Goal: Information Seeking & Learning: Learn about a topic

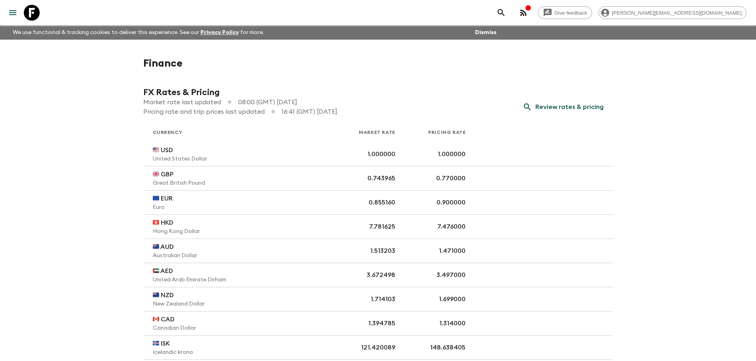
click at [13, 14] on icon "menu" at bounding box center [13, 13] width 10 height 10
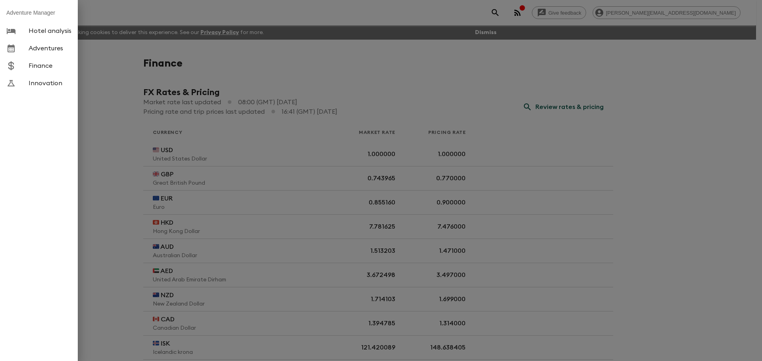
click at [38, 49] on span "Adventures" at bounding box center [50, 48] width 43 height 8
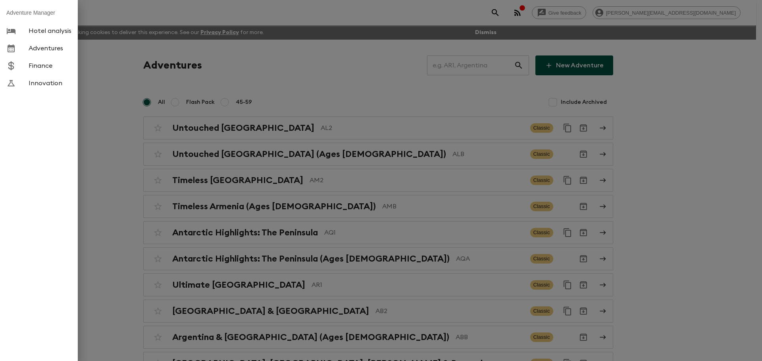
click at [462, 61] on div at bounding box center [381, 180] width 762 height 361
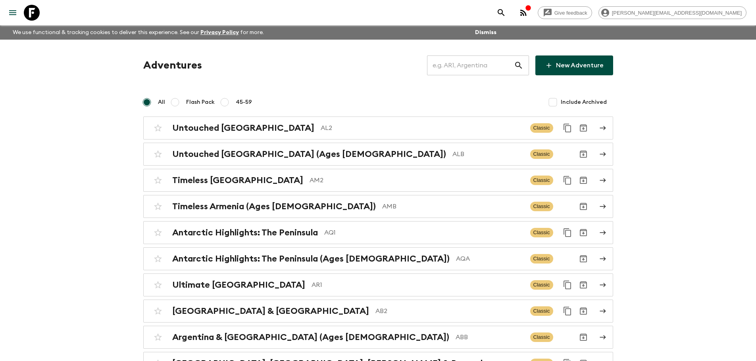
click at [462, 67] on input "text" at bounding box center [470, 65] width 87 height 22
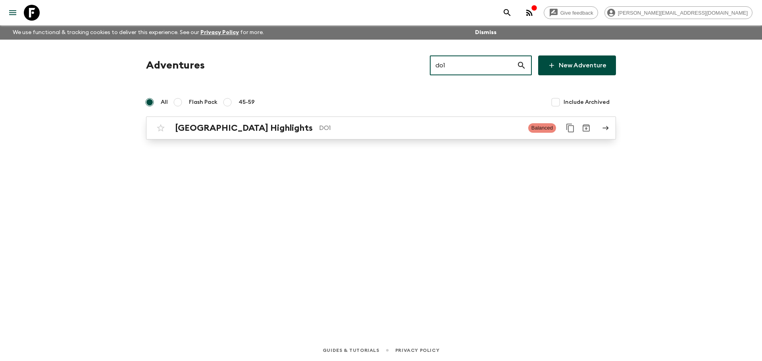
type input "do1"
click at [345, 121] on div "[GEOGRAPHIC_DATA] Highlights DO1 Balanced" at bounding box center [365, 128] width 425 height 16
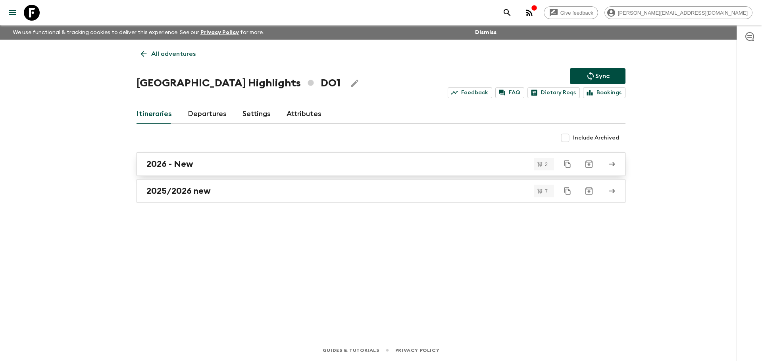
click at [216, 169] on div "2026 - New" at bounding box center [373, 164] width 454 height 10
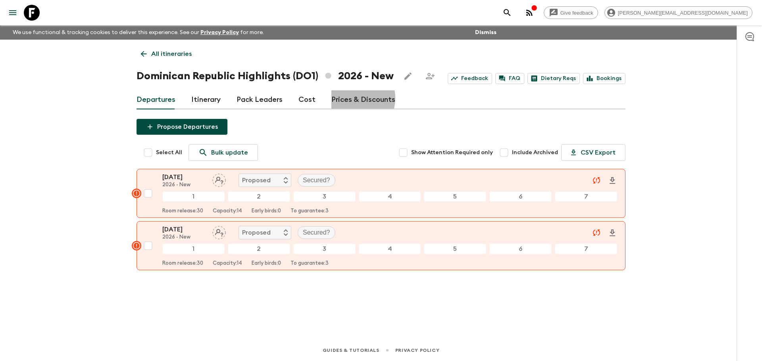
click at [346, 98] on link "Prices & Discounts" at bounding box center [363, 99] width 64 height 19
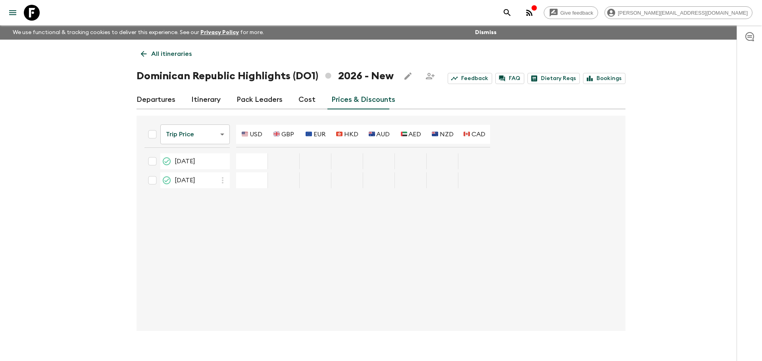
click at [195, 138] on body "Give feedback [PERSON_NAME][EMAIL_ADDRESS][DOMAIN_NAME] We use functional & tra…" at bounding box center [381, 187] width 762 height 375
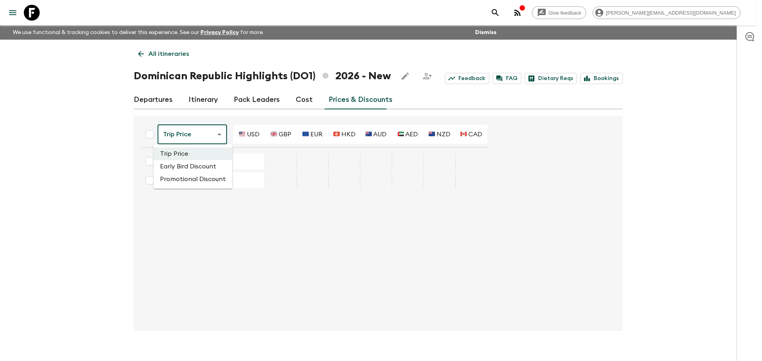
click at [80, 132] on div at bounding box center [381, 180] width 762 height 361
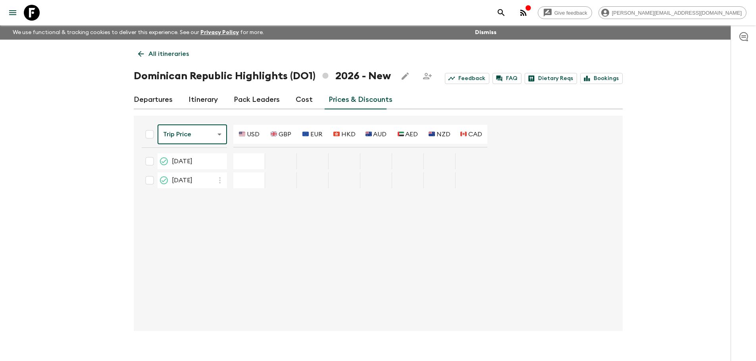
click at [144, 101] on link "Departures" at bounding box center [153, 99] width 39 height 19
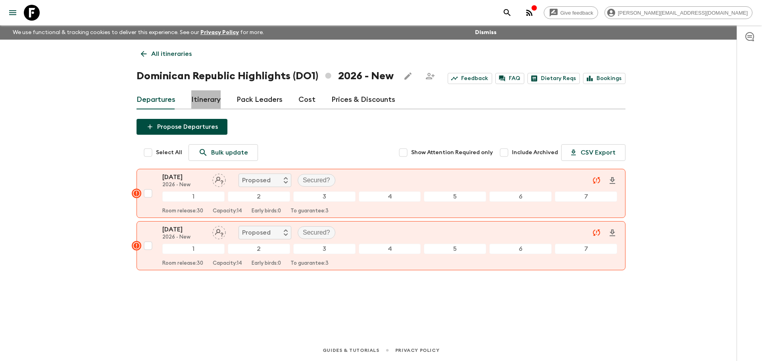
click at [209, 102] on link "Itinerary" at bounding box center [205, 99] width 29 height 19
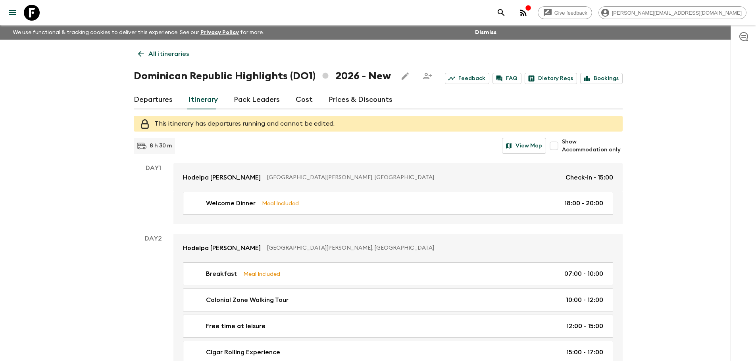
click at [267, 101] on link "Pack Leaders" at bounding box center [257, 99] width 46 height 19
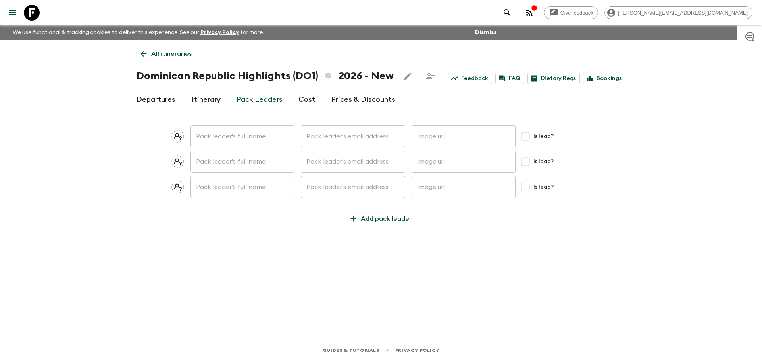
click at [306, 100] on link "Cost" at bounding box center [306, 99] width 17 height 19
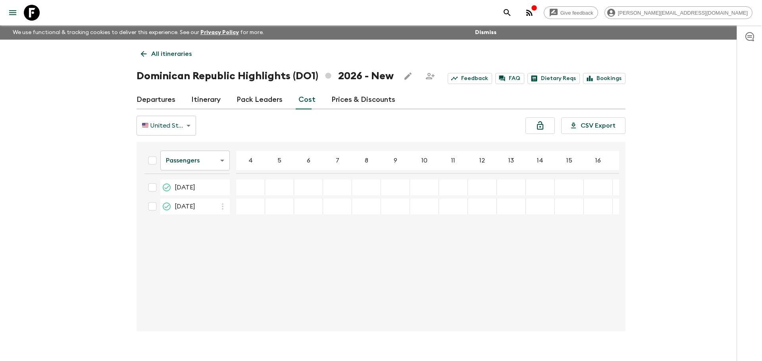
click at [185, 159] on body "Give feedback [PERSON_NAME][EMAIL_ADDRESS][DOMAIN_NAME] We use functional & tra…" at bounding box center [381, 187] width 762 height 375
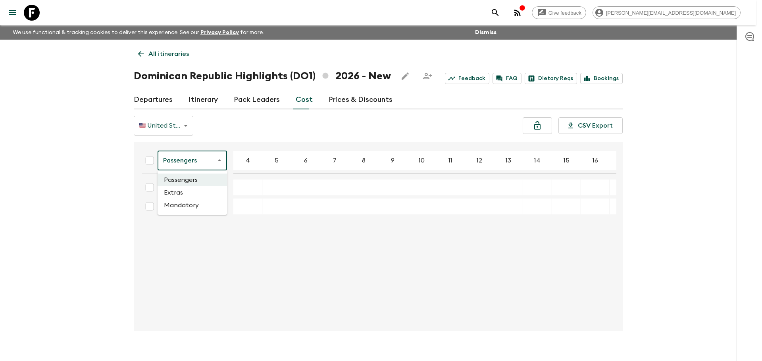
click at [41, 192] on div at bounding box center [381, 180] width 762 height 361
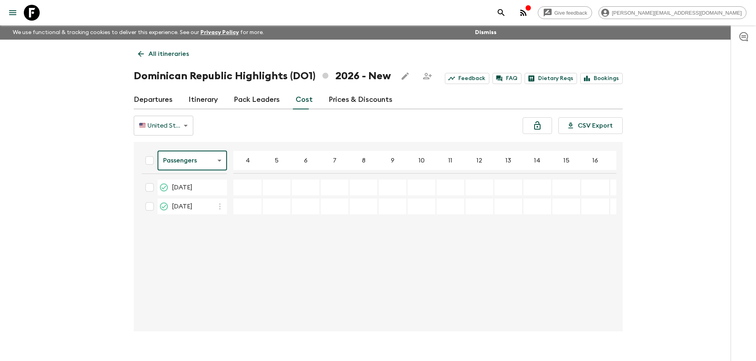
click at [156, 55] on p "All itineraries" at bounding box center [168, 54] width 40 height 10
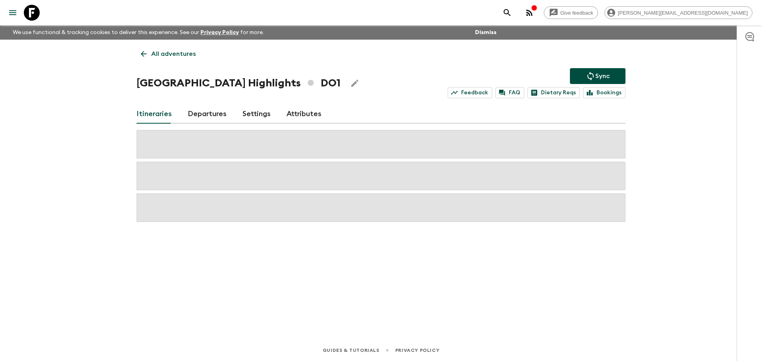
click at [152, 54] on p "All adventures" at bounding box center [173, 54] width 44 height 10
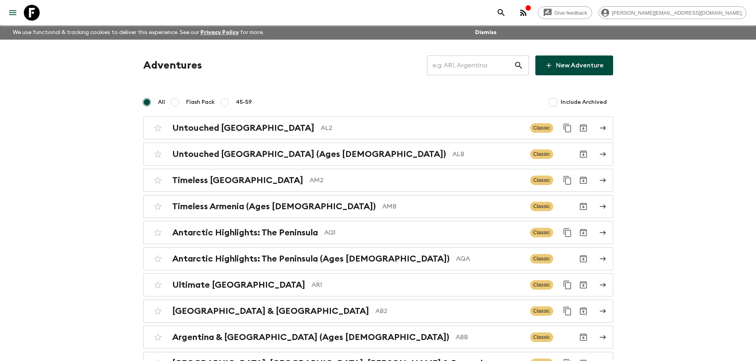
click at [449, 66] on input "text" at bounding box center [470, 65] width 87 height 22
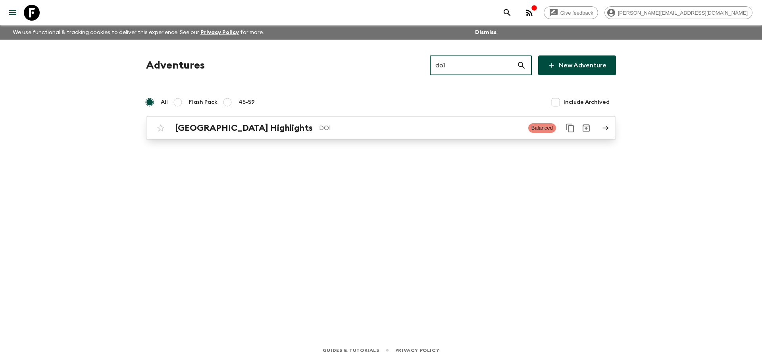
type input "do1"
click at [322, 128] on p "DO1" at bounding box center [420, 128] width 203 height 10
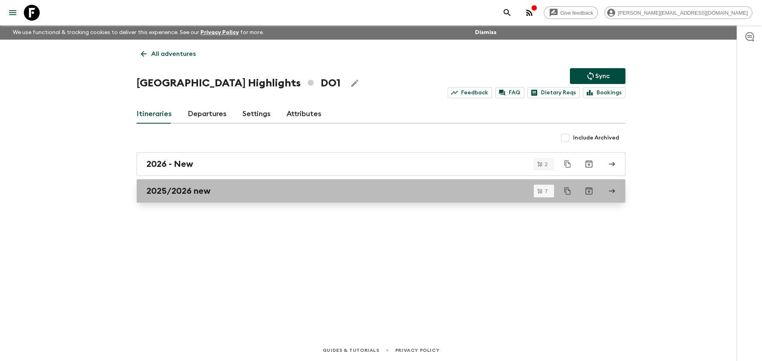
click at [212, 187] on div "2025/2026 new" at bounding box center [373, 191] width 454 height 10
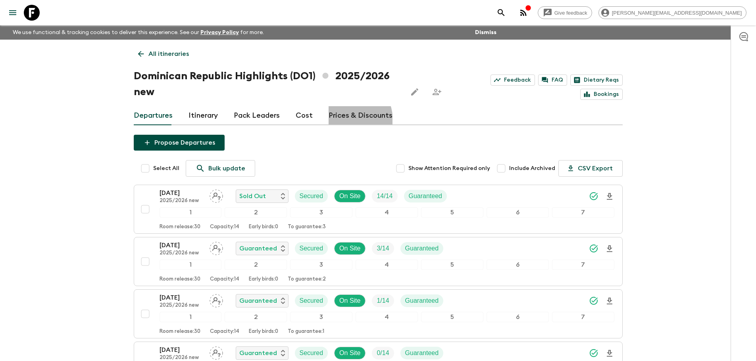
click at [335, 121] on link "Prices & Discounts" at bounding box center [360, 115] width 64 height 19
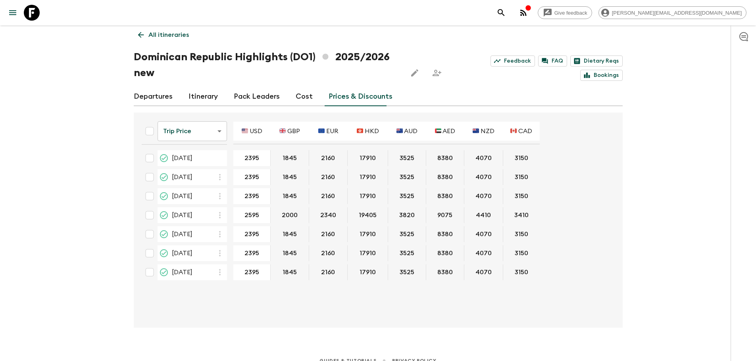
scroll to position [29, 0]
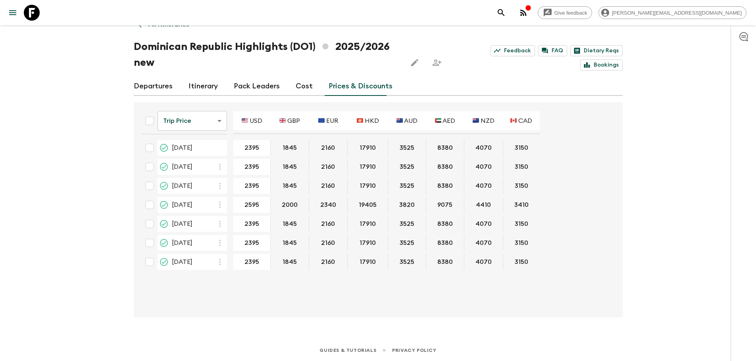
click at [295, 86] on link "Cost" at bounding box center [303, 86] width 17 height 19
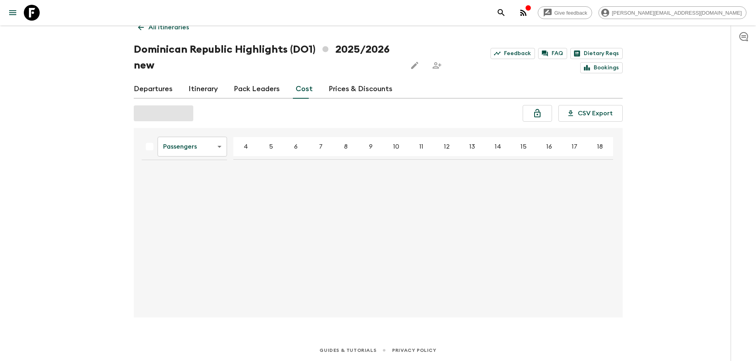
scroll to position [29, 0]
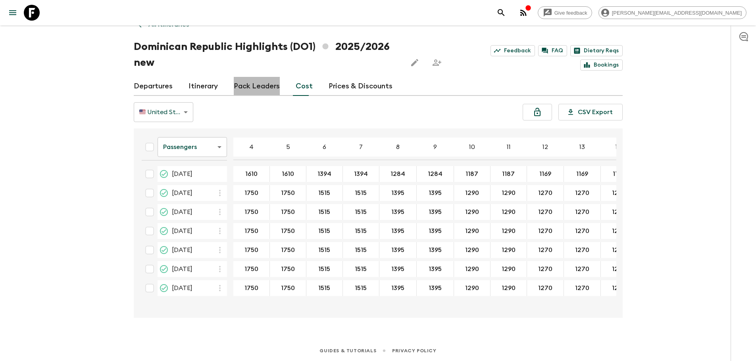
click at [263, 92] on link "Pack Leaders" at bounding box center [257, 86] width 46 height 19
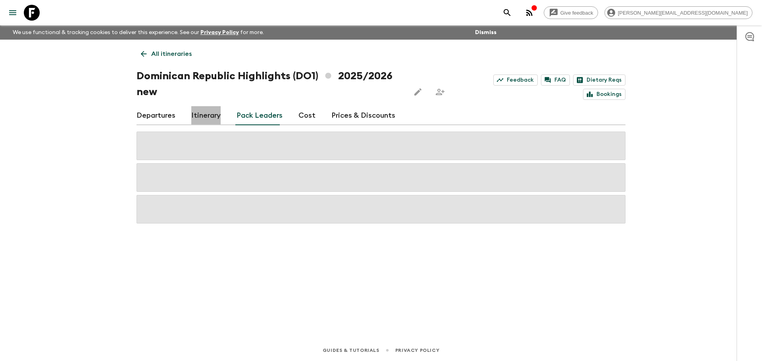
click at [210, 118] on link "Itinerary" at bounding box center [205, 115] width 29 height 19
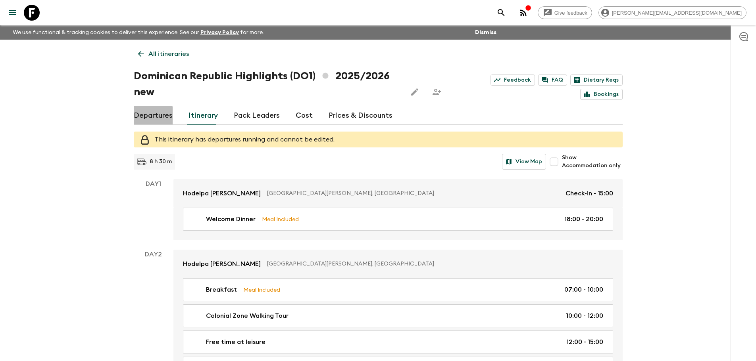
click at [151, 119] on link "Departures" at bounding box center [153, 115] width 39 height 19
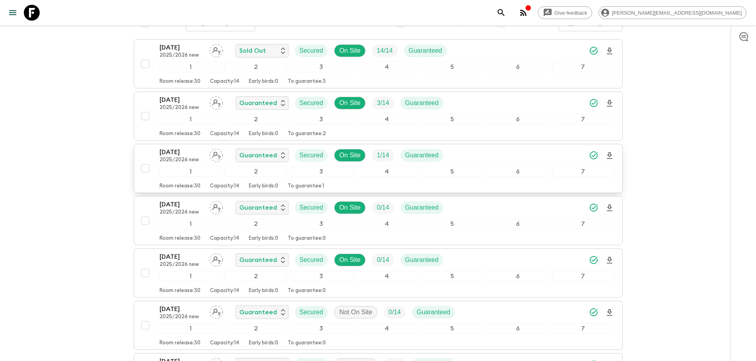
scroll to position [159, 0]
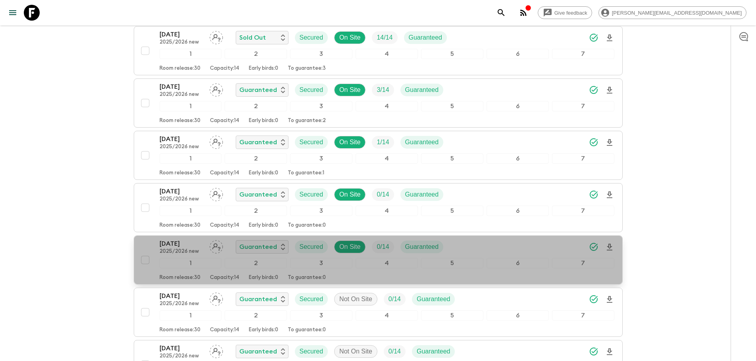
click at [216, 280] on p "Capacity: 14" at bounding box center [224, 278] width 29 height 6
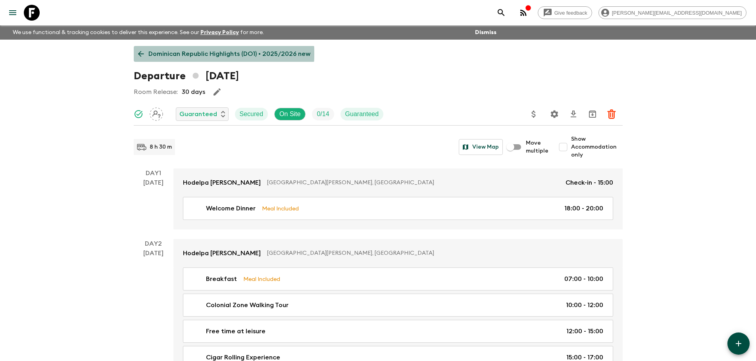
click at [143, 54] on icon at bounding box center [140, 54] width 9 height 9
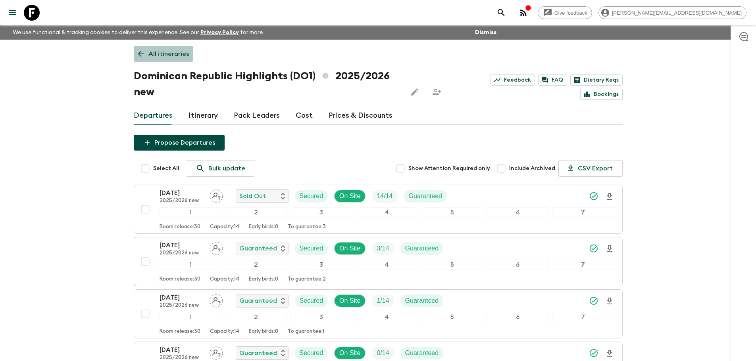
click at [152, 52] on p "All itineraries" at bounding box center [168, 54] width 40 height 10
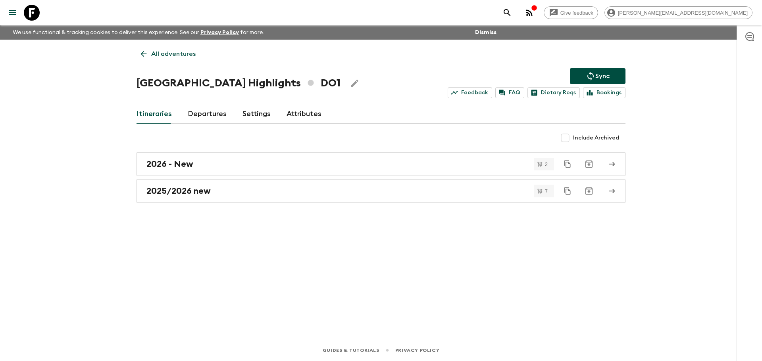
click at [190, 113] on link "Departures" at bounding box center [207, 114] width 39 height 19
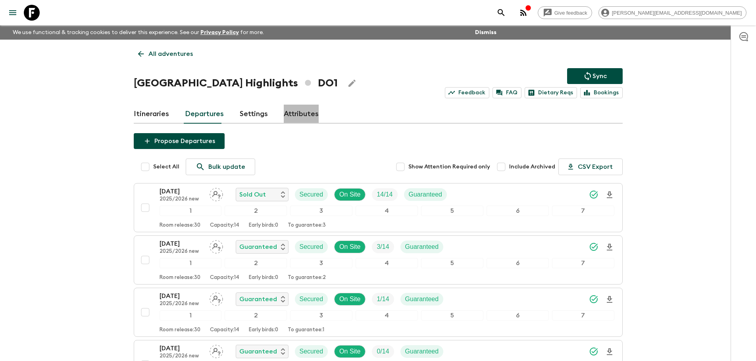
click at [291, 114] on link "Attributes" at bounding box center [301, 114] width 35 height 19
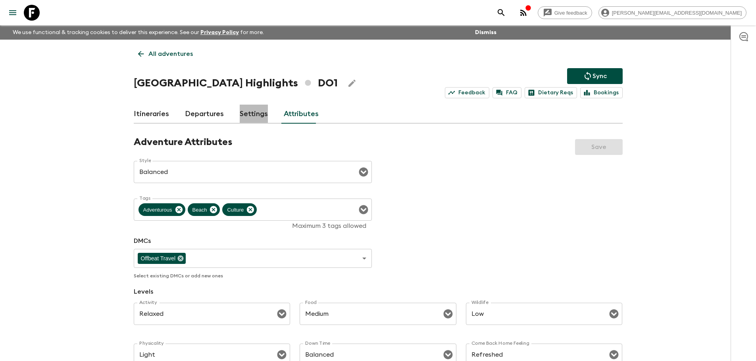
click at [247, 115] on link "Settings" at bounding box center [254, 114] width 28 height 19
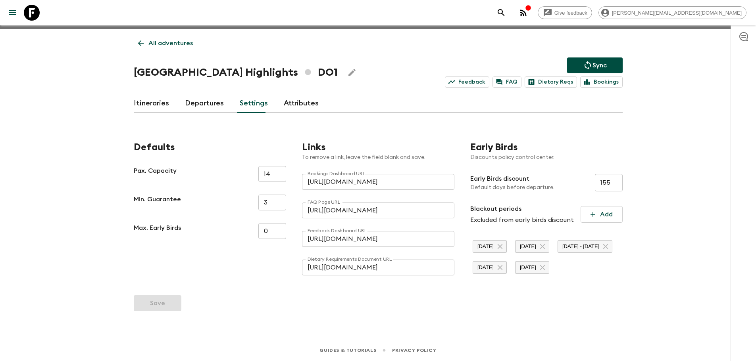
scroll to position [32, 0]
click at [213, 94] on link "Departures" at bounding box center [204, 103] width 39 height 19
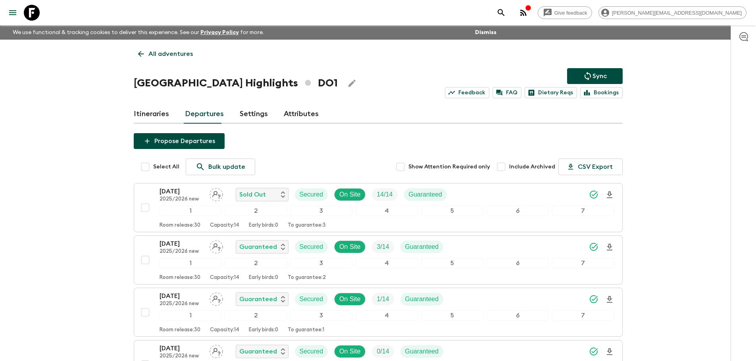
click at [161, 115] on link "Itineraries" at bounding box center [151, 114] width 35 height 19
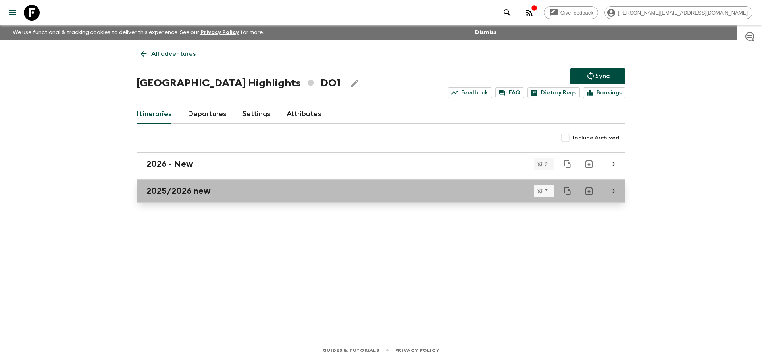
click at [199, 196] on h2 "2025/2026 new" at bounding box center [178, 191] width 64 height 10
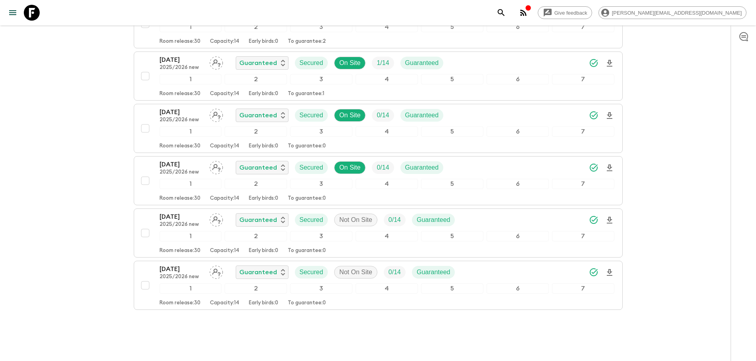
scroll to position [259, 0]
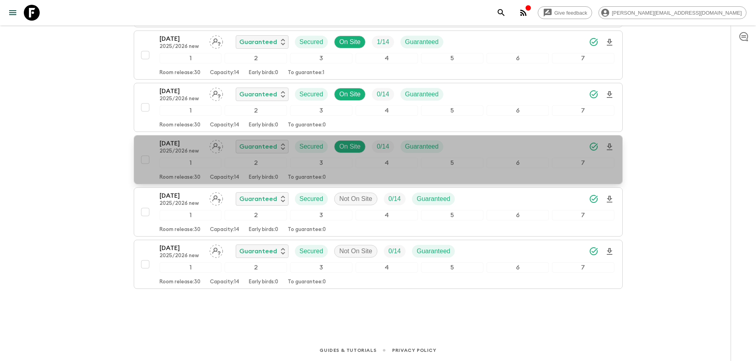
click at [326, 178] on p "To guarantee: 0" at bounding box center [307, 178] width 38 height 6
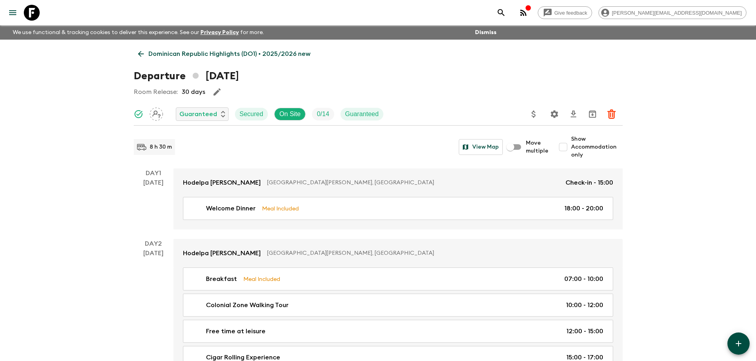
click at [143, 54] on icon at bounding box center [141, 54] width 6 height 6
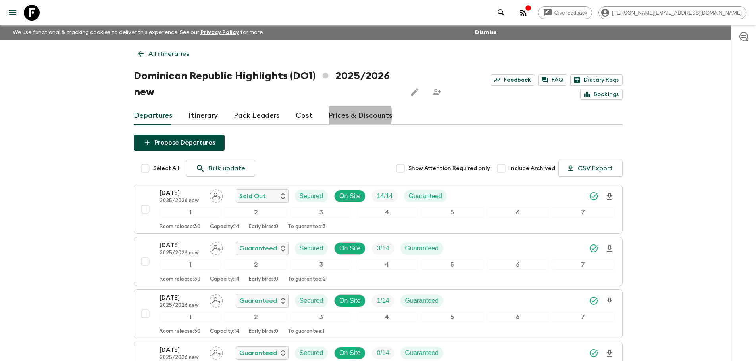
click at [355, 115] on link "Prices & Discounts" at bounding box center [360, 115] width 64 height 19
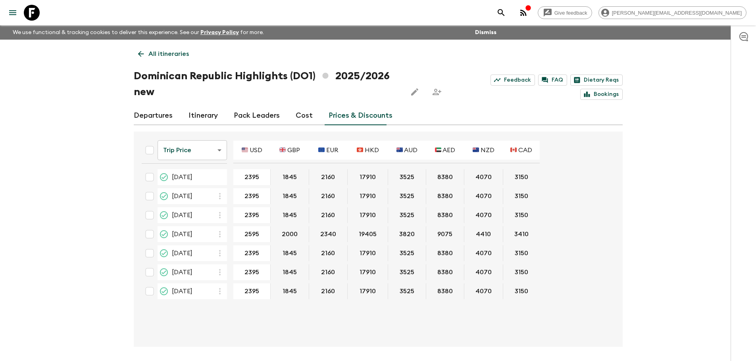
click at [165, 145] on body "Give feedback [PERSON_NAME][EMAIL_ADDRESS][DOMAIN_NAME] We use functional & tra…" at bounding box center [378, 195] width 756 height 391
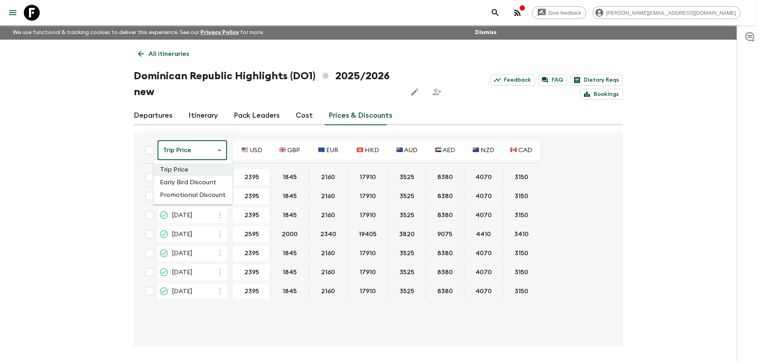
click at [53, 178] on div at bounding box center [381, 180] width 762 height 361
